Goal: Task Accomplishment & Management: Manage account settings

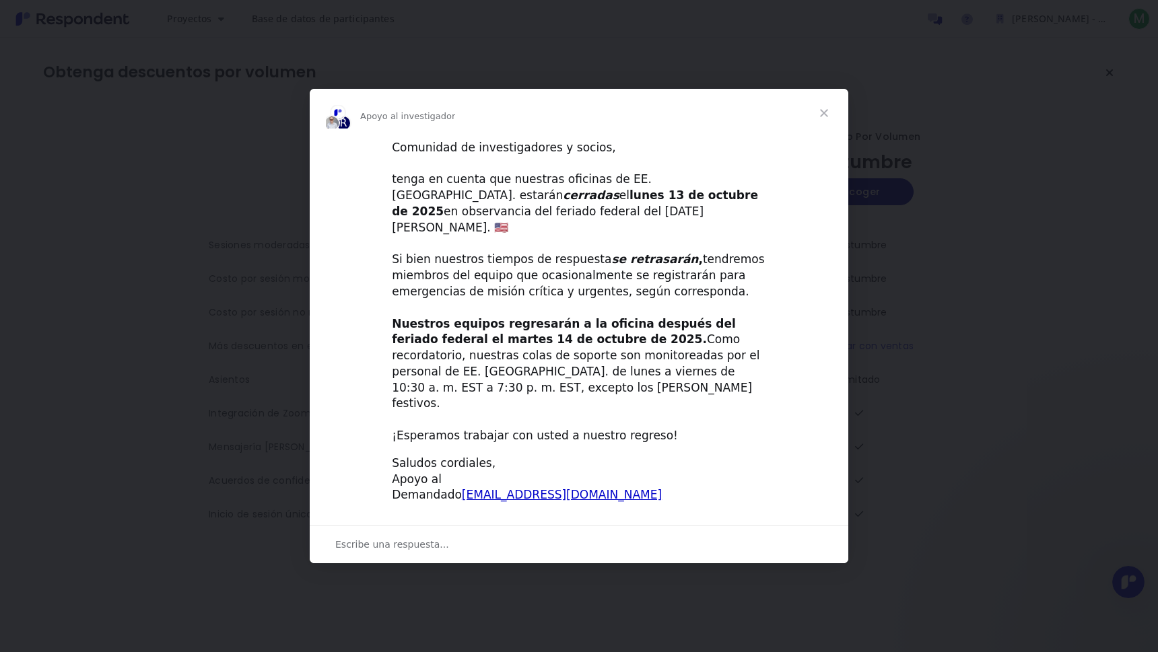
click at [819, 137] on span "Cerrar" at bounding box center [824, 113] width 48 height 48
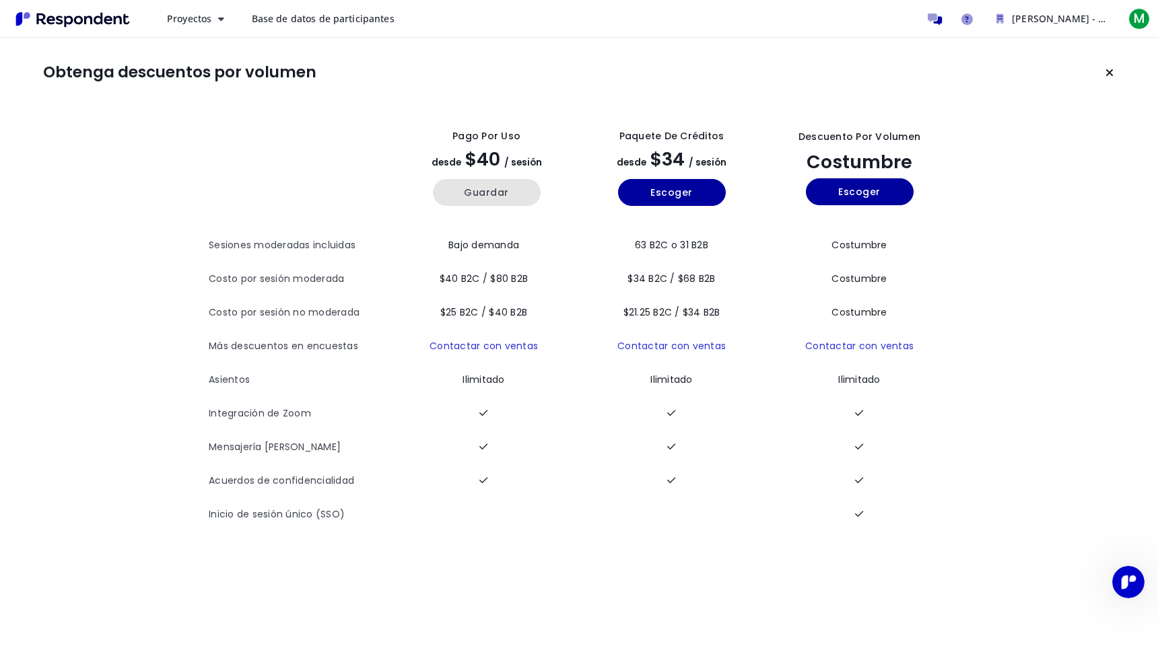
click at [485, 191] on button "Guardar" at bounding box center [487, 192] width 108 height 27
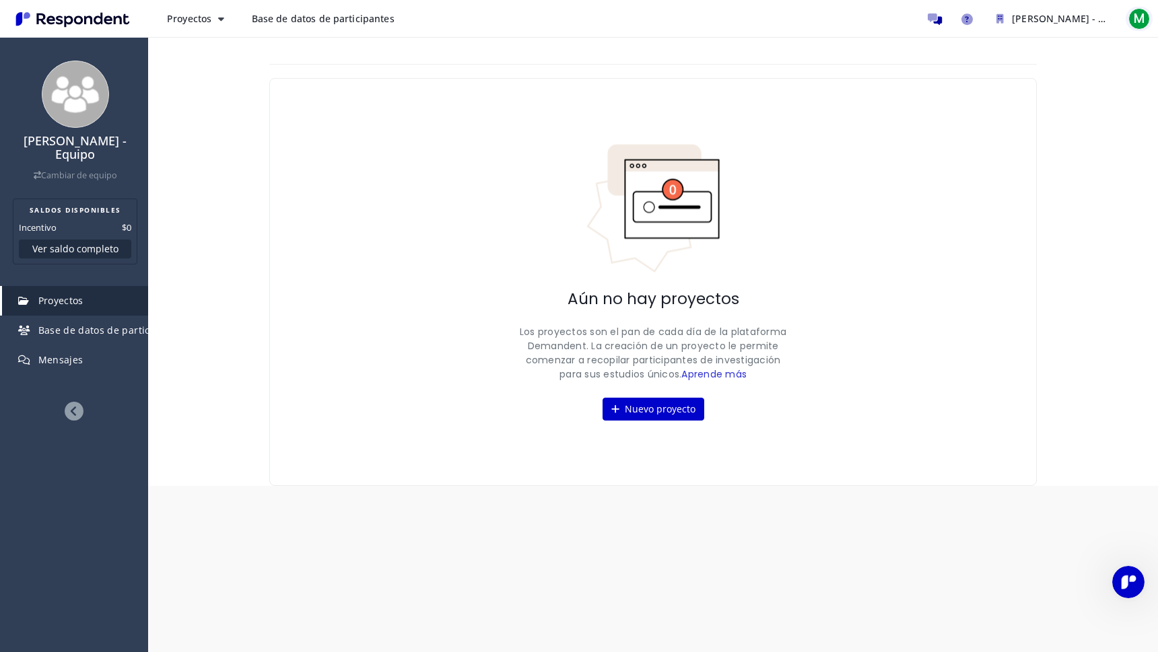
click at [1132, 24] on span "M" at bounding box center [1139, 19] width 22 height 22
click at [974, 318] on md-backdrop at bounding box center [579, 326] width 1158 height 652
click at [212, 13] on button "Proyectos" at bounding box center [195, 19] width 79 height 24
click at [214, 90] on link "Panel de proyectos" at bounding box center [242, 85] width 172 height 32
click at [966, 21] on icon "Ayuda y soporte" at bounding box center [966, 18] width 11 height 11
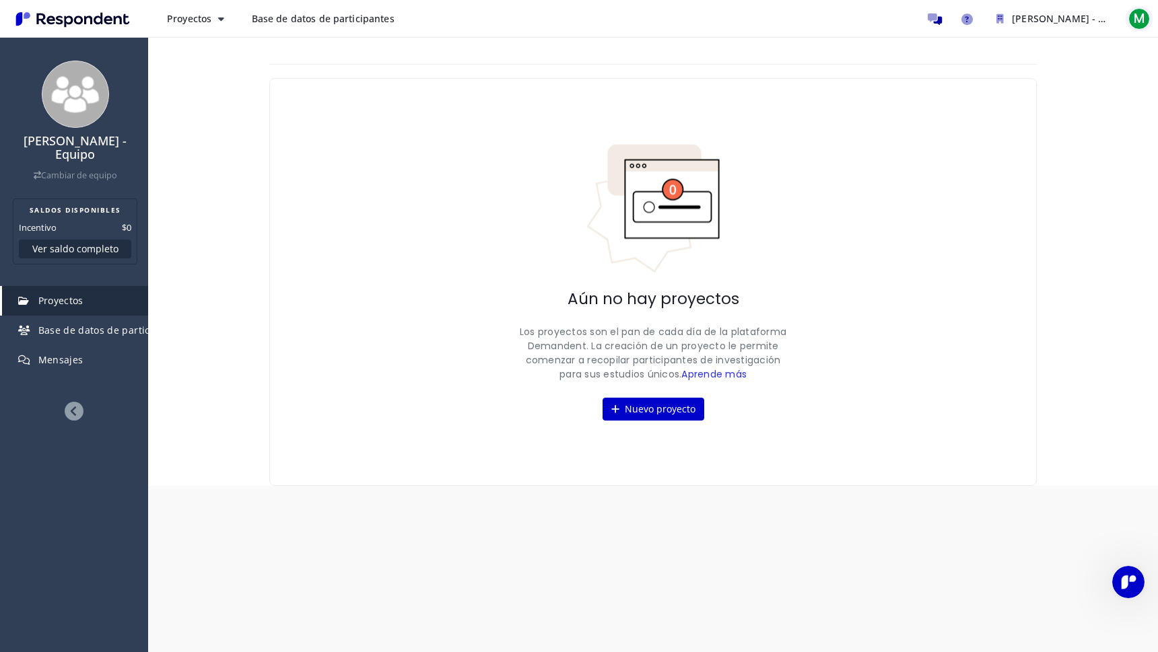
click at [1141, 16] on span "M" at bounding box center [1139, 19] width 22 height 22
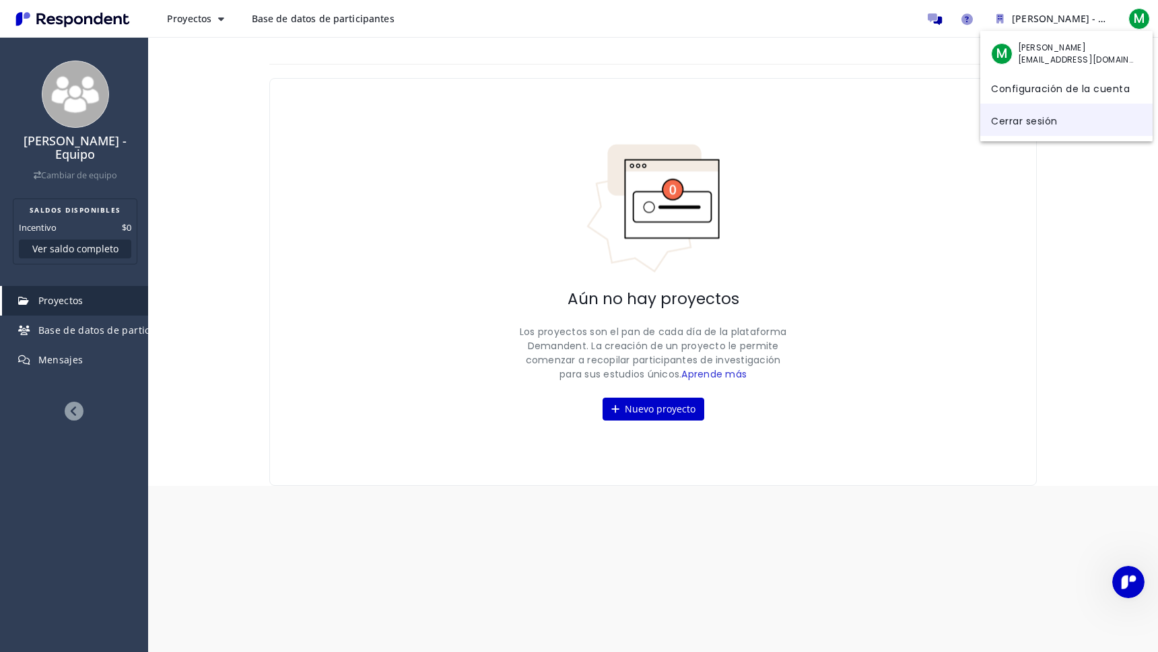
click at [1017, 119] on link "Cerrar sesión" at bounding box center [1066, 120] width 172 height 32
